Goal: Transaction & Acquisition: Download file/media

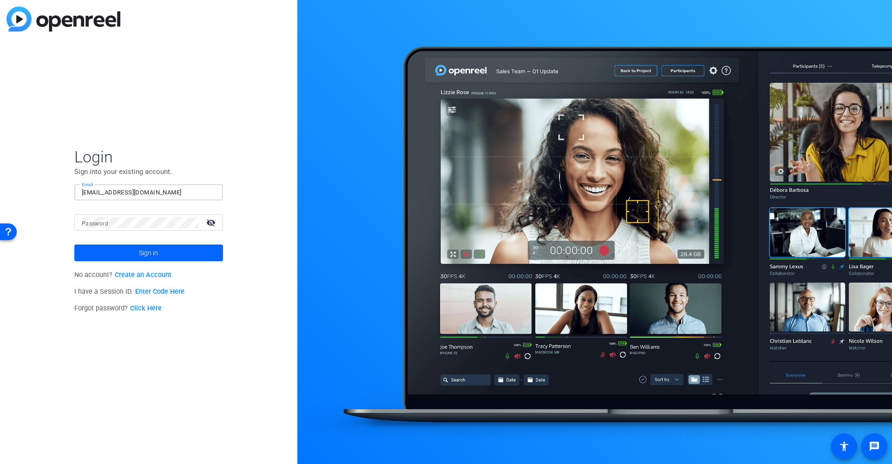
type input "[EMAIL_ADDRESS][DOMAIN_NAME]"
click at [148, 253] on button "Sign in" at bounding box center [148, 253] width 149 height 17
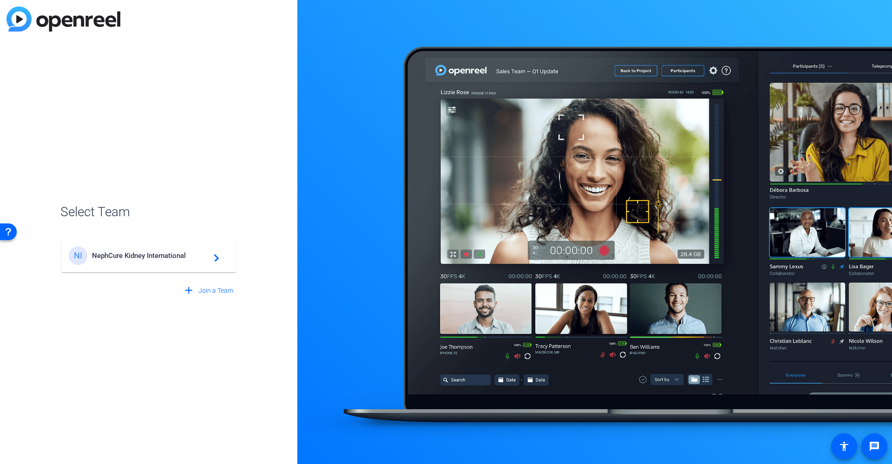
click at [189, 254] on span "NephCure Kidney International" at bounding box center [150, 256] width 116 height 8
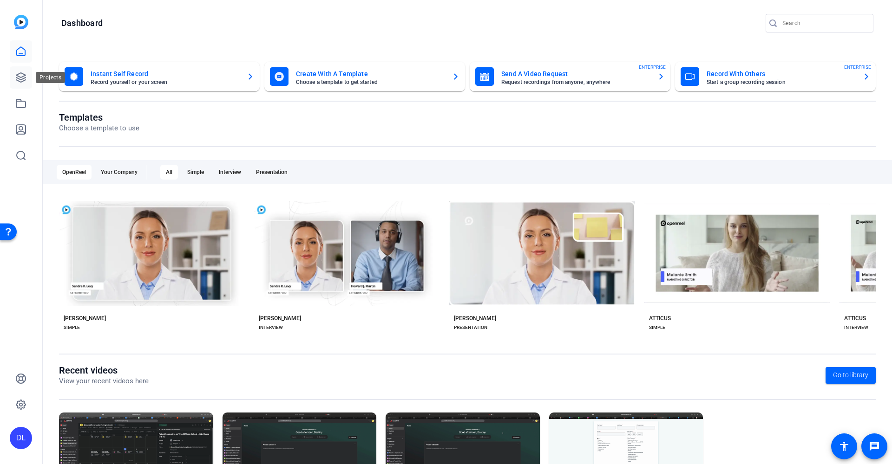
click at [20, 74] on icon at bounding box center [20, 77] width 11 height 11
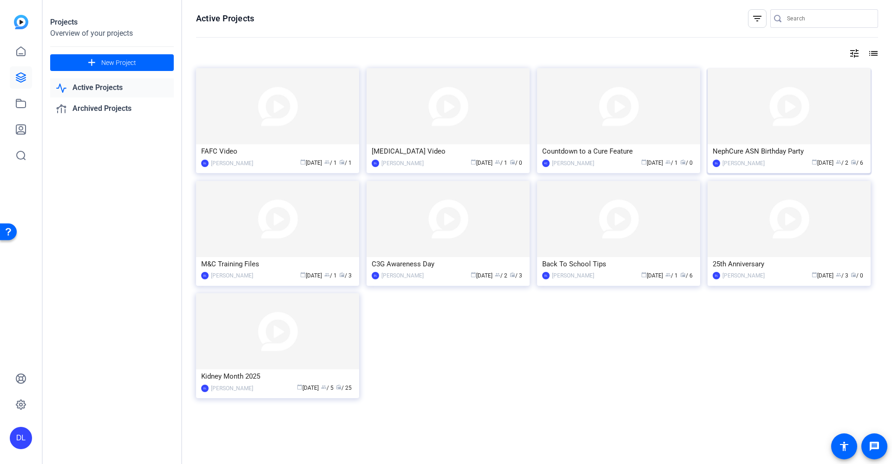
click at [769, 159] on div "calendar_today [DATE] group / 2 radio / 6" at bounding box center [817, 163] width 96 height 10
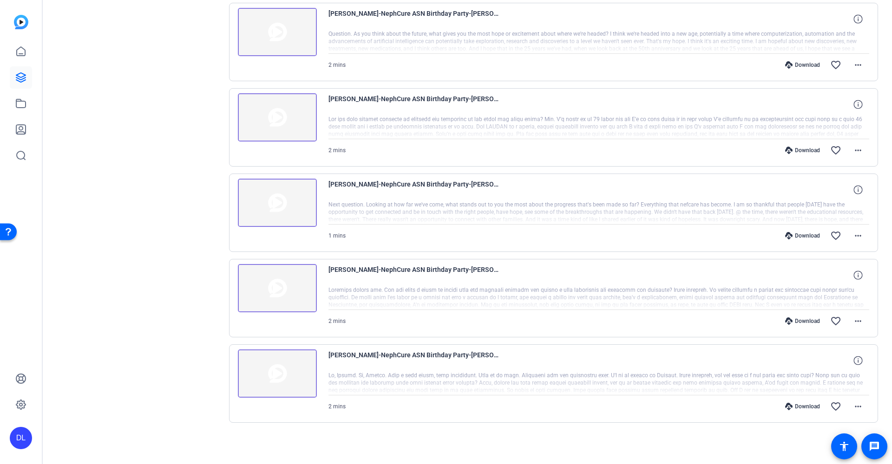
click at [799, 403] on div "Download" at bounding box center [802, 406] width 44 height 7
click at [803, 321] on div "Download" at bounding box center [802, 321] width 44 height 7
click at [855, 412] on mat-icon "more_horiz" at bounding box center [857, 408] width 11 height 11
click at [832, 320] on span "Download MP4" at bounding box center [831, 319] width 56 height 11
click at [853, 323] on mat-icon "more_horiz" at bounding box center [857, 322] width 11 height 11
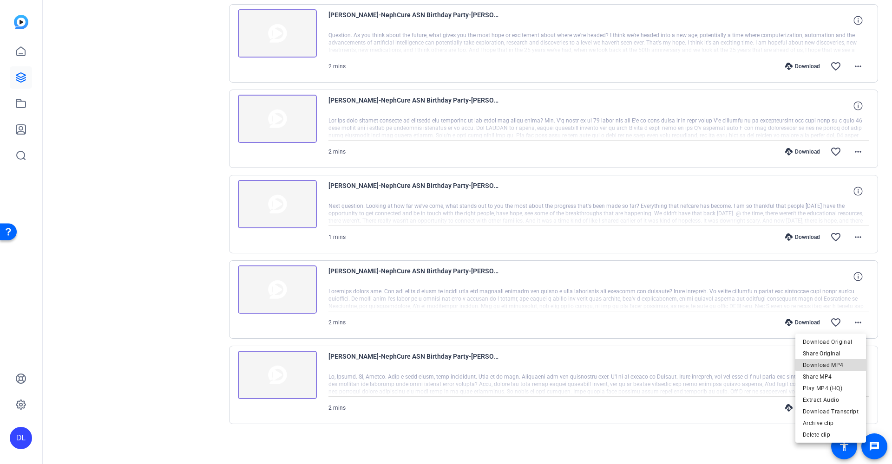
click at [837, 361] on span "Download MP4" at bounding box center [831, 365] width 56 height 11
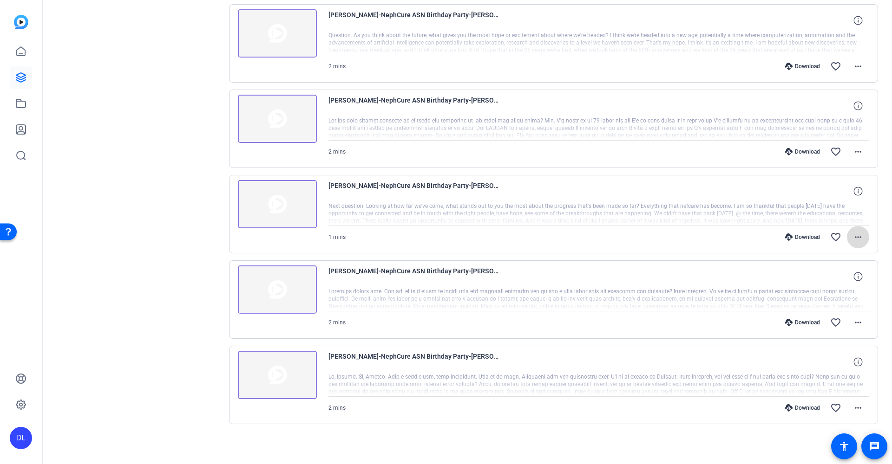
click at [855, 237] on mat-icon "more_horiz" at bounding box center [857, 237] width 11 height 11
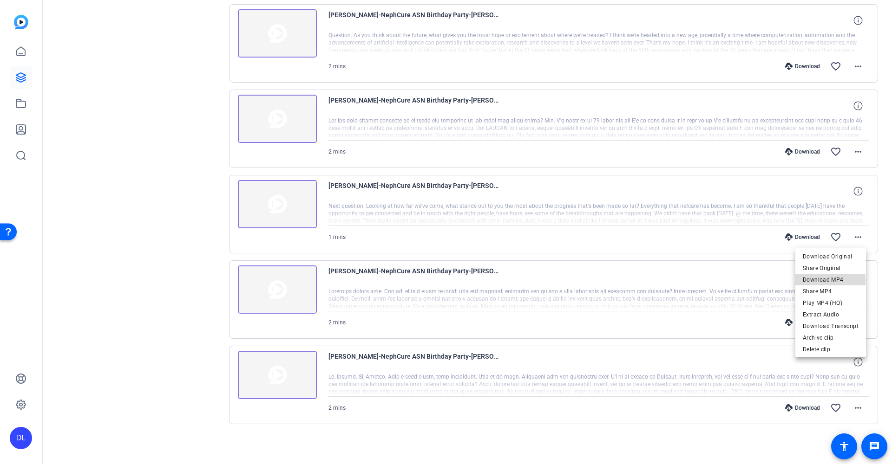
click at [829, 281] on span "Download MP4" at bounding box center [831, 279] width 56 height 11
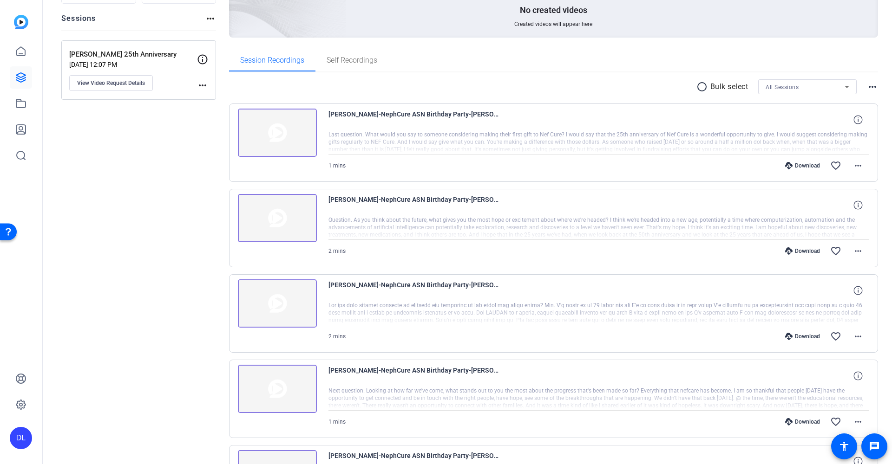
scroll to position [100, 0]
click at [856, 337] on mat-icon "more_horiz" at bounding box center [857, 337] width 11 height 11
click at [837, 380] on span "Download MP4" at bounding box center [831, 380] width 56 height 11
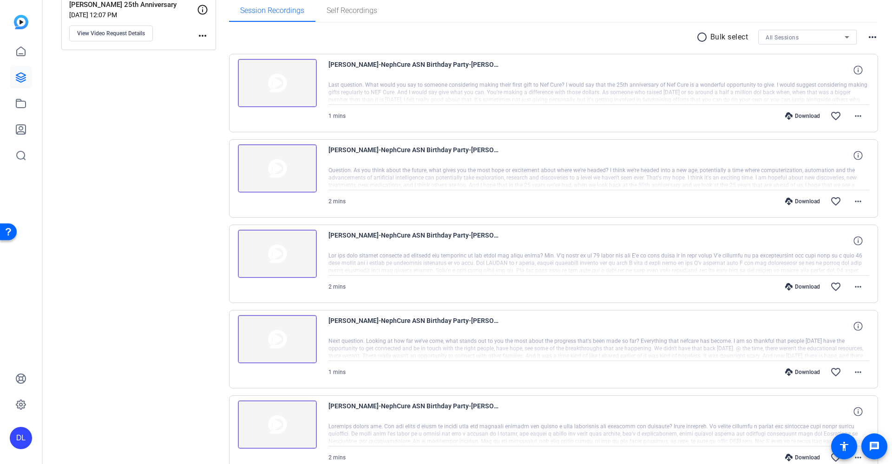
scroll to position [157, 0]
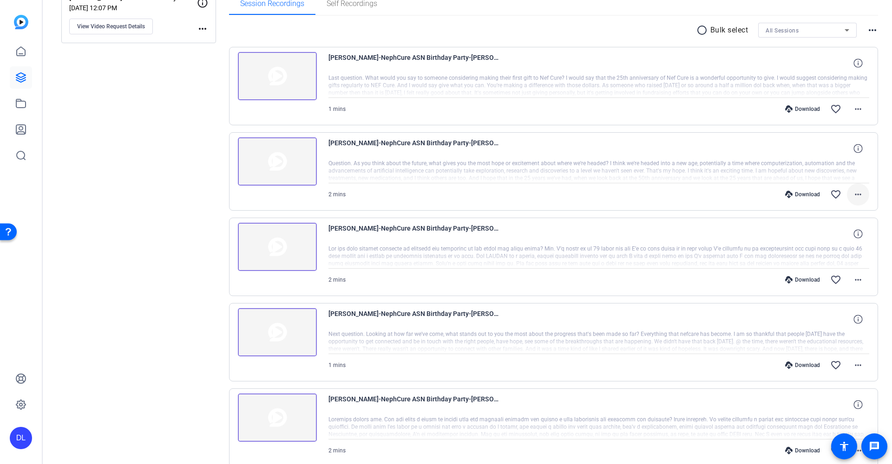
click at [853, 193] on mat-icon "more_horiz" at bounding box center [857, 194] width 11 height 11
click at [825, 237] on span "Download MP4" at bounding box center [831, 237] width 56 height 11
click at [853, 111] on mat-icon "more_horiz" at bounding box center [857, 109] width 11 height 11
click at [823, 151] on span "Download MP4" at bounding box center [831, 151] width 56 height 11
